Goal: Task Accomplishment & Management: Manage account settings

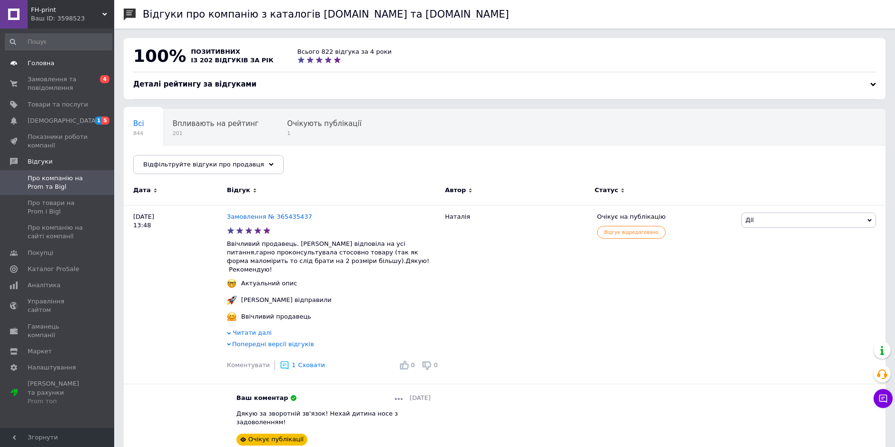
click at [38, 60] on span "Головна" at bounding box center [41, 63] width 27 height 9
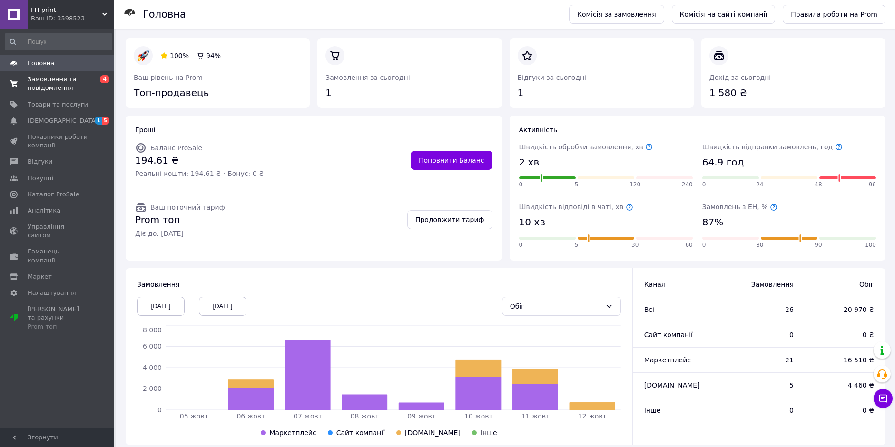
click at [54, 86] on span "Замовлення та повідомлення" at bounding box center [58, 83] width 60 height 17
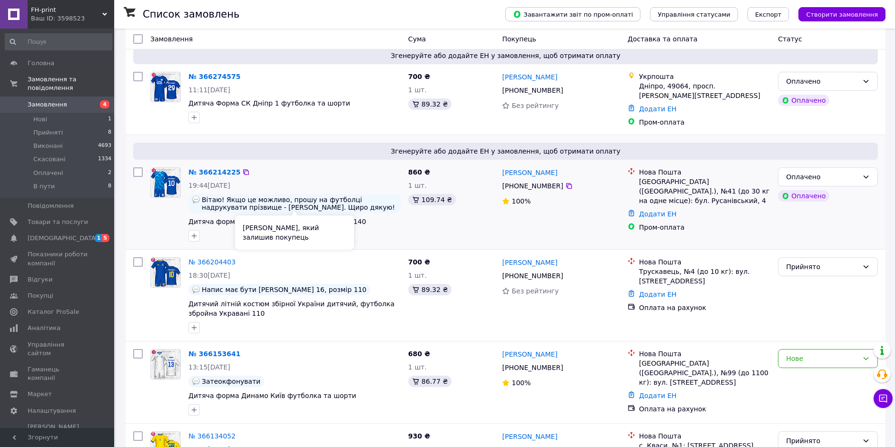
scroll to position [95, 0]
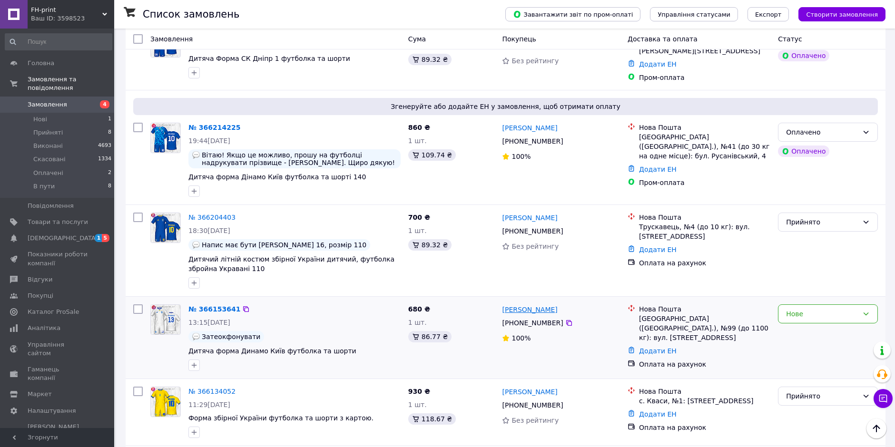
drag, startPoint x: 556, startPoint y: 320, endPoint x: 502, endPoint y: 306, distance: 55.5
click at [502, 306] on div "Марія Склярова +380 73 319 28 98 100%" at bounding box center [560, 338] width 125 height 74
click at [40, 115] on span "Нові" at bounding box center [40, 119] width 14 height 9
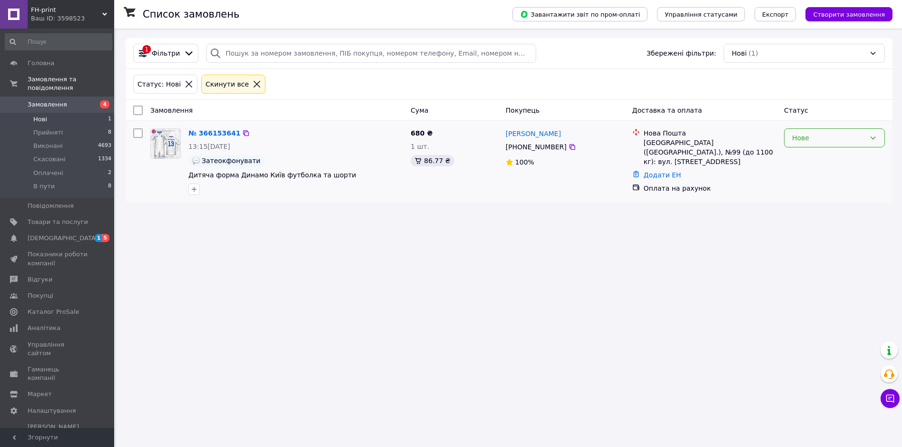
click at [851, 137] on div "Нове" at bounding box center [828, 138] width 73 height 10
click at [835, 158] on li "Прийнято" at bounding box center [835, 158] width 100 height 17
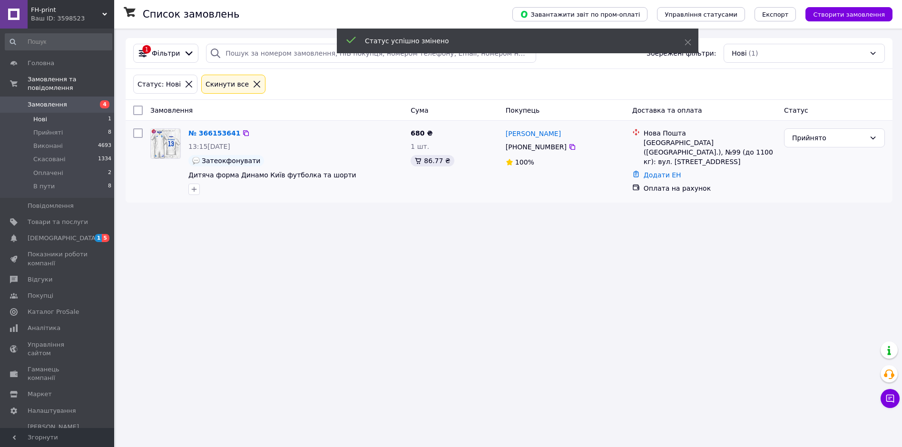
drag, startPoint x: 560, startPoint y: 147, endPoint x: 504, endPoint y: 130, distance: 58.2
click at [504, 130] on div "Марія Склярова +380 73 319 28 98 100%" at bounding box center [565, 162] width 127 height 74
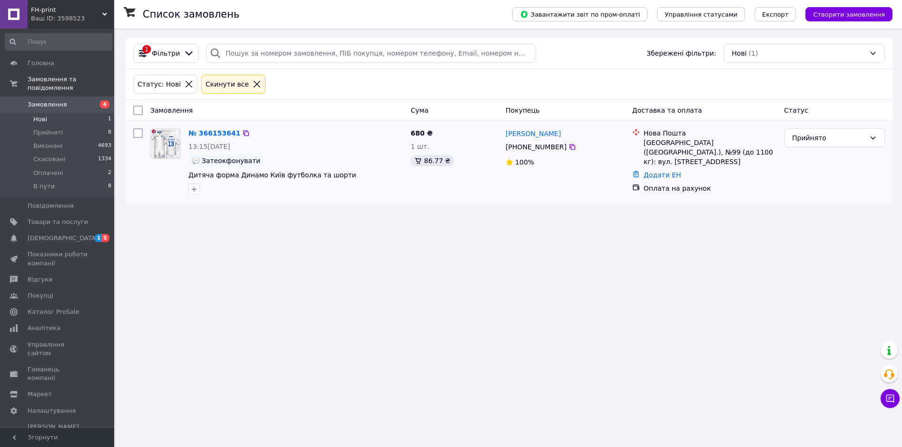
copy div "Марія Склярова +380 73 319 28 98"
drag, startPoint x: 683, startPoint y: 155, endPoint x: 640, endPoint y: 137, distance: 46.5
click at [640, 137] on div "Нова Пошта Київ (Київська обл.), №99 (до 1100 кг): вул. Салютна, 5Б" at bounding box center [704, 147] width 148 height 38
copy div "Нова Пошта Київ (Київська обл.), №99 (до 1100 кг): вул. Салютна, 5Б"
click at [53, 169] on span "Оплачені" at bounding box center [48, 173] width 30 height 9
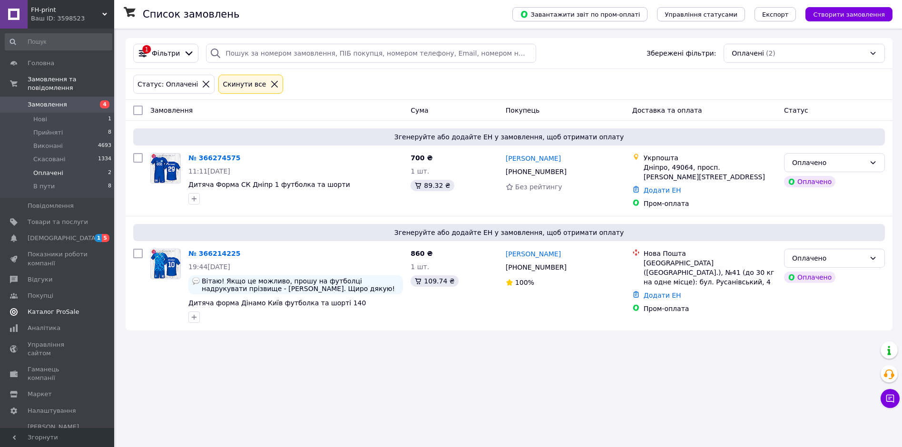
click at [41, 275] on span "Відгуки" at bounding box center [40, 279] width 25 height 9
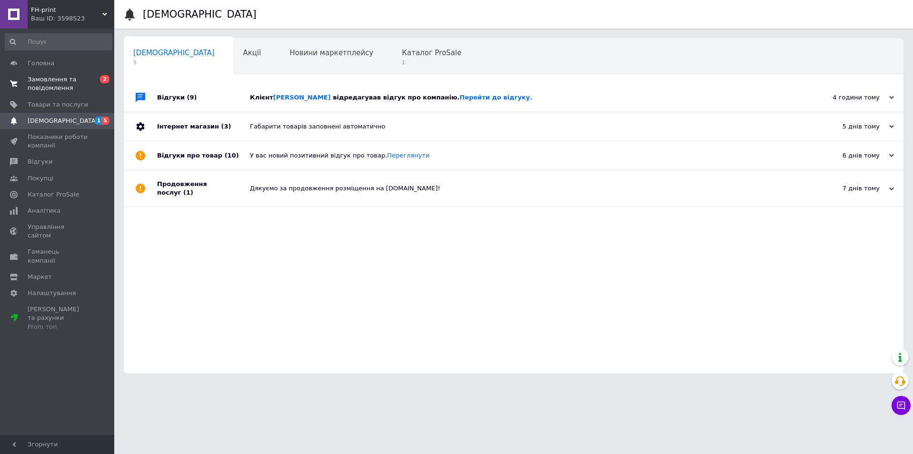
click at [53, 88] on span "Замовлення та повідомлення" at bounding box center [58, 83] width 60 height 17
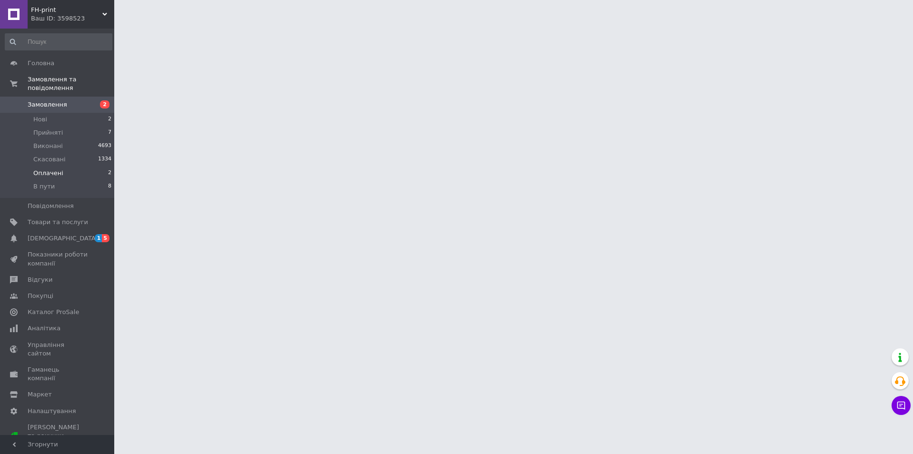
click at [51, 169] on span "Оплачені" at bounding box center [48, 173] width 30 height 9
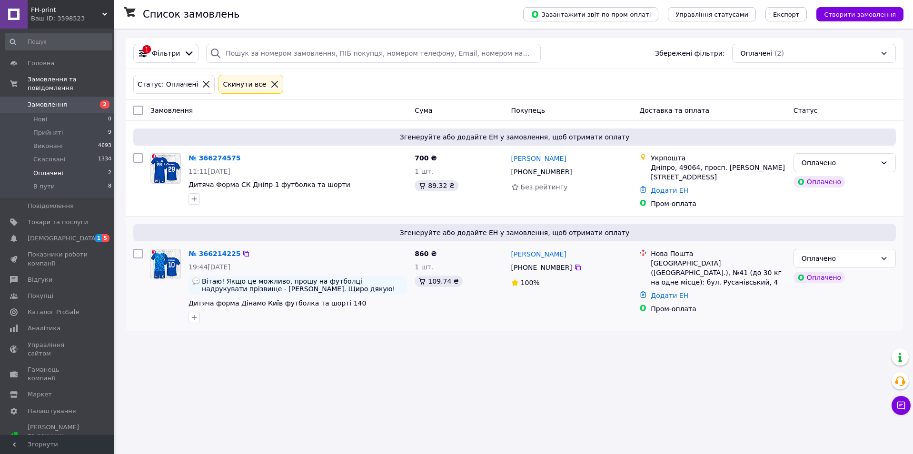
drag, startPoint x: 564, startPoint y: 265, endPoint x: 510, endPoint y: 250, distance: 56.5
click at [510, 250] on div "[PERSON_NAME] [PHONE_NUMBER]%" at bounding box center [571, 286] width 128 height 82
copy div "[PERSON_NAME] [PHONE_NUMBER]"
click at [881, 257] on icon at bounding box center [884, 259] width 8 height 8
click at [841, 277] on li "Прийнято" at bounding box center [844, 275] width 101 height 17
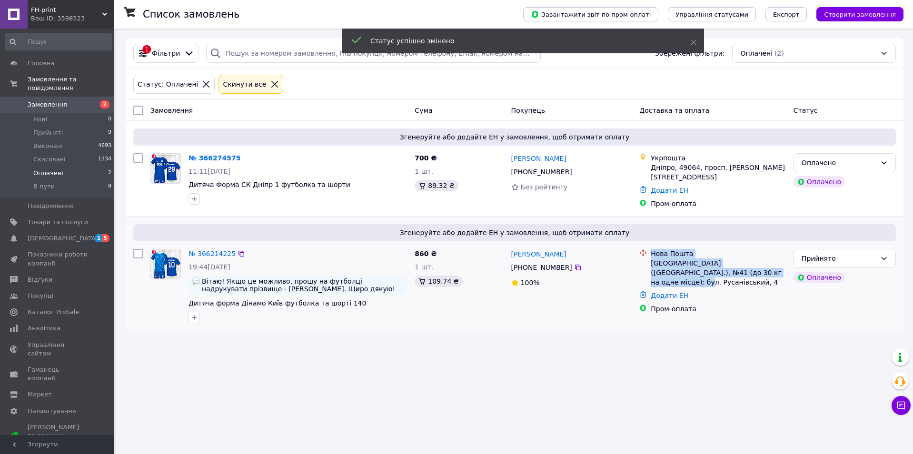
drag, startPoint x: 744, startPoint y: 270, endPoint x: 648, endPoint y: 257, distance: 97.4
click at [648, 257] on div "Нова Пошта Київ ([GEOGRAPHIC_DATA].), №41 (до 30 кг на одне місце): бул. Русані…" at bounding box center [712, 268] width 150 height 38
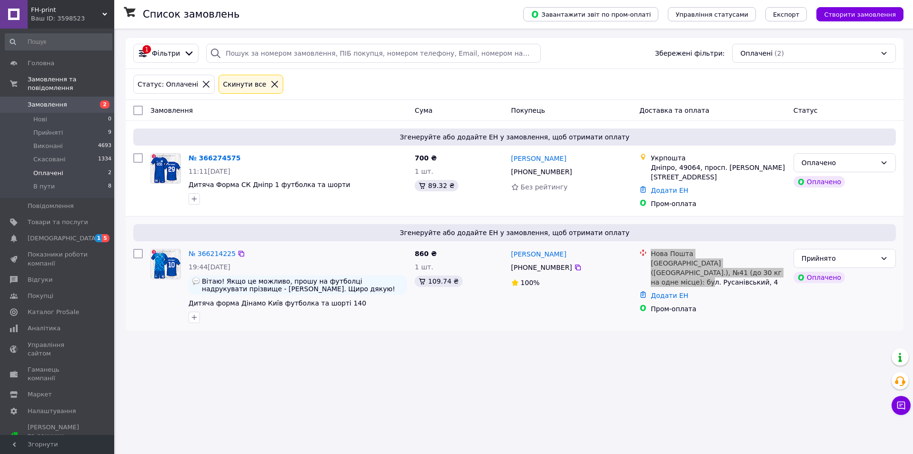
copy div "Нова Пошта Київ ([GEOGRAPHIC_DATA].), №41 (до 30 кг на одне місце): бул. Русані…"
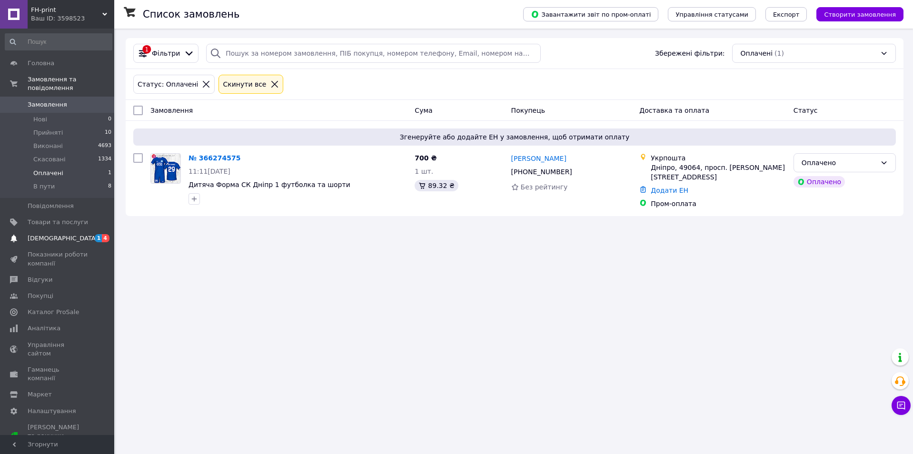
click at [66, 230] on link "Сповіщення 1 4" at bounding box center [58, 238] width 117 height 16
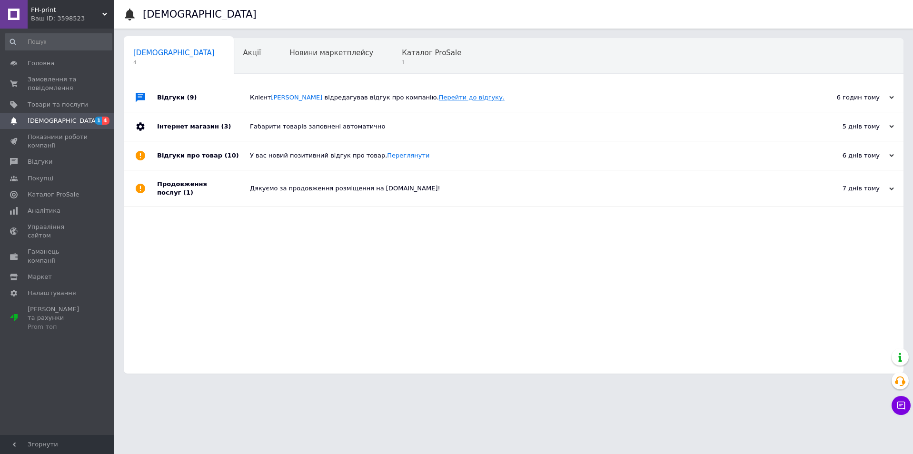
click at [452, 97] on link "Перейти до відгуку." at bounding box center [472, 97] width 66 height 7
